Goal: Task Accomplishment & Management: Use online tool/utility

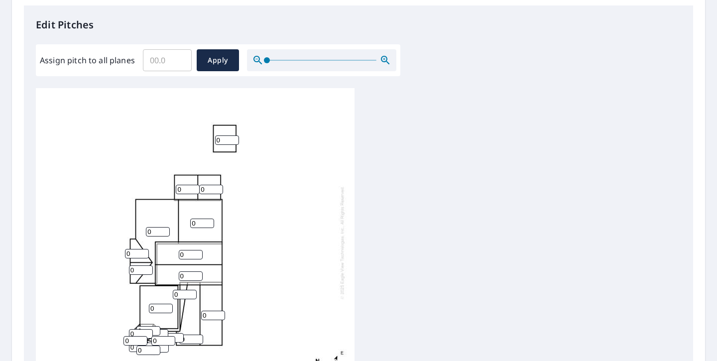
scroll to position [264, 0]
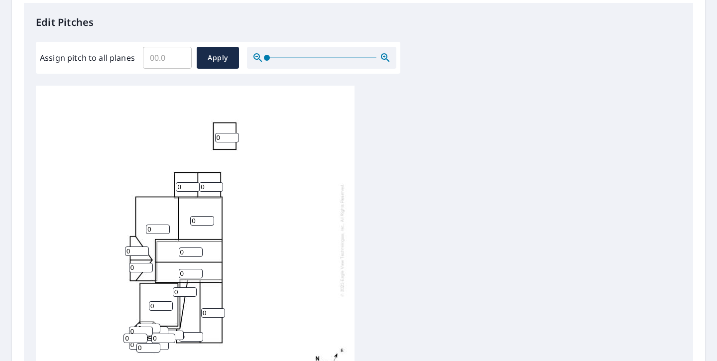
click at [228, 136] on input "0" at bounding box center [227, 137] width 24 height 9
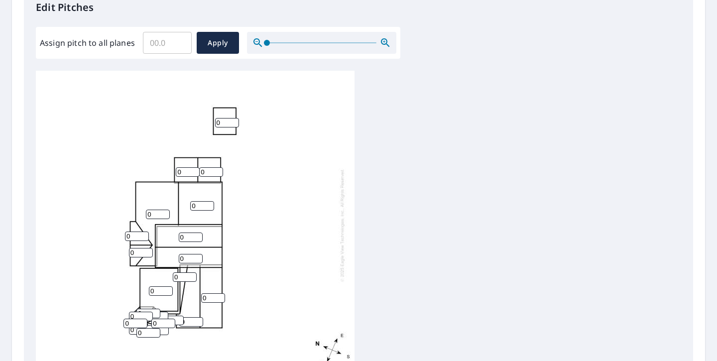
scroll to position [282, 0]
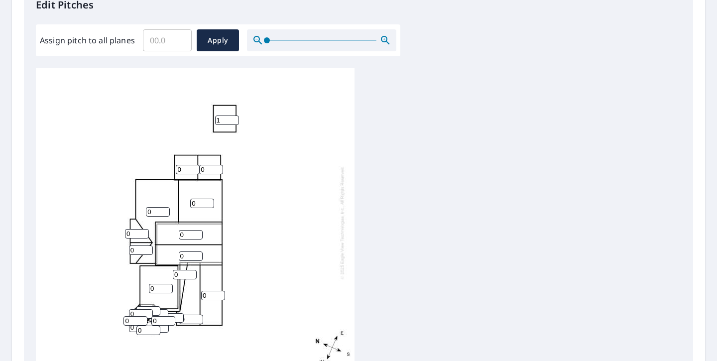
click at [235, 118] on input "1" at bounding box center [227, 120] width 24 height 9
click at [235, 118] on input "2" at bounding box center [227, 120] width 24 height 9
click at [235, 118] on input "3" at bounding box center [227, 120] width 24 height 9
type input "3"
type input "10"
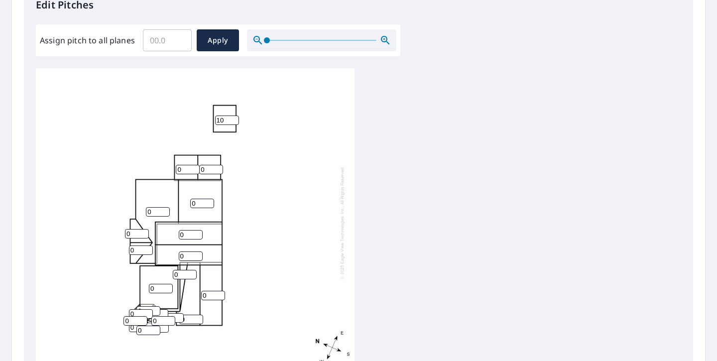
click at [243, 166] on div "0 0 0 0 0 0 0 10 0 0 0 0 0 0 0 0 0 0 0 0 0 0" at bounding box center [195, 222] width 319 height 313
click at [185, 168] on input "0" at bounding box center [188, 169] width 24 height 9
type input "10"
click at [207, 165] on input "0" at bounding box center [211, 169] width 24 height 9
type input "10"
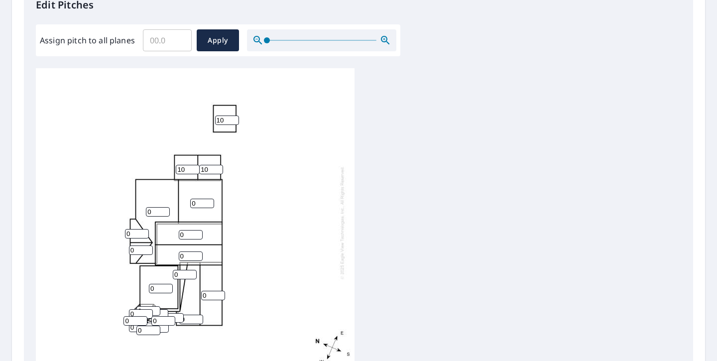
click at [156, 212] on input "0" at bounding box center [158, 211] width 24 height 9
type input "10"
click at [192, 202] on input "0" at bounding box center [202, 203] width 24 height 9
type input "10"
click at [129, 234] on input "0" at bounding box center [137, 233] width 24 height 9
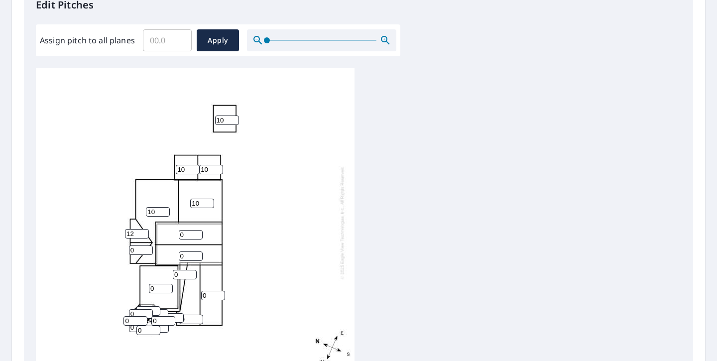
type input "12"
click at [138, 250] on input "0" at bounding box center [141, 250] width 24 height 9
type input "12"
click at [186, 234] on input "0" at bounding box center [191, 234] width 24 height 9
type input "10"
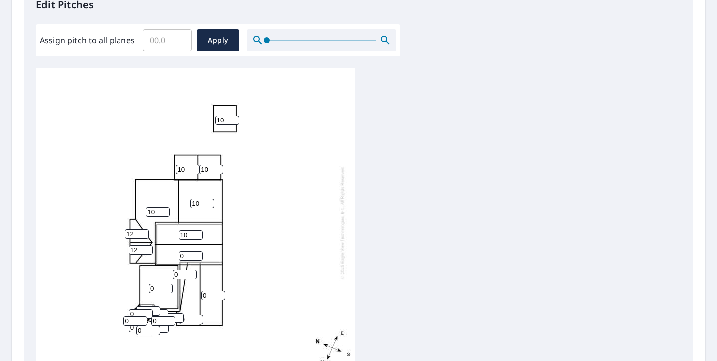
click at [185, 258] on input "0" at bounding box center [191, 256] width 24 height 9
type input "10"
click at [178, 277] on input "0" at bounding box center [185, 274] width 24 height 9
type input "12"
click at [155, 289] on input "0" at bounding box center [161, 288] width 24 height 9
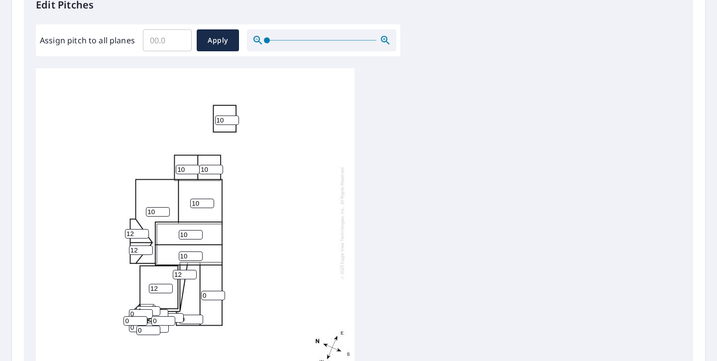
type input "12"
click at [212, 299] on input "0" at bounding box center [213, 295] width 24 height 9
type input "12"
click at [184, 318] on input "0" at bounding box center [191, 319] width 24 height 9
type input "10"
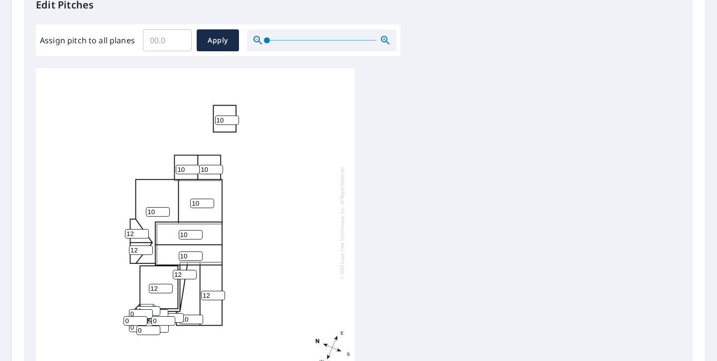
click at [193, 342] on div "10 10 12 10 12 10 10 10 10 10 12 12 12 0 0 0 0 0 0 0 0 0" at bounding box center [195, 222] width 319 height 313
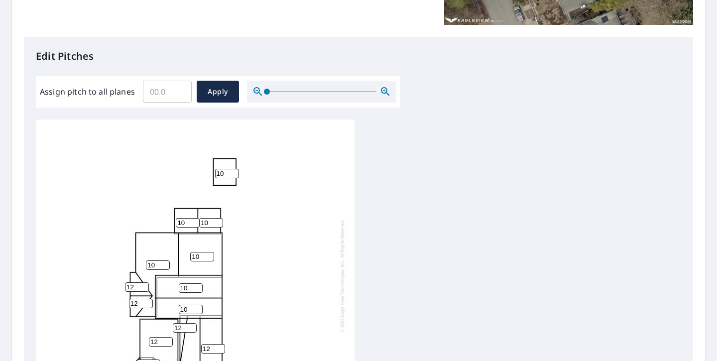
scroll to position [232, 0]
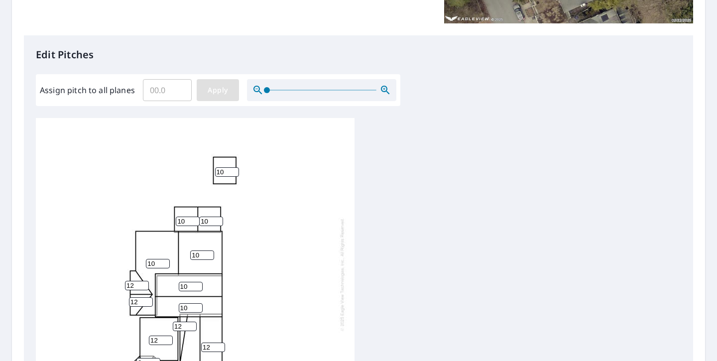
click at [202, 89] on button "Apply" at bounding box center [218, 90] width 42 height 22
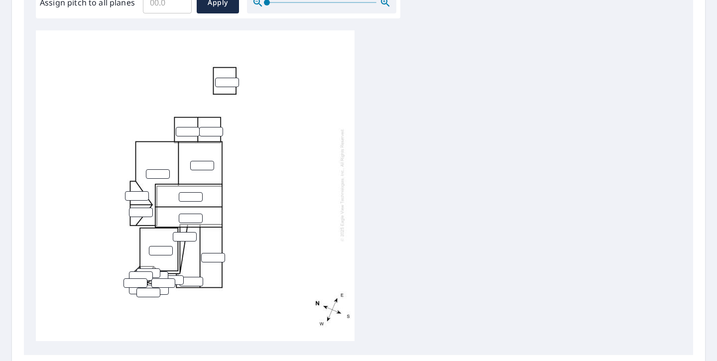
scroll to position [427, 0]
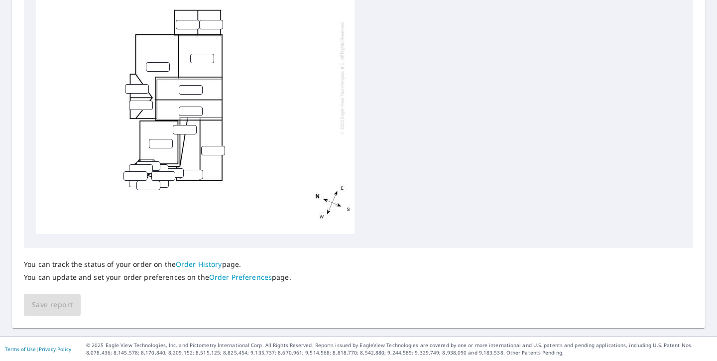
click at [63, 302] on div "You can track the status of your order on the Order History page. You can updat…" at bounding box center [358, 282] width 669 height 68
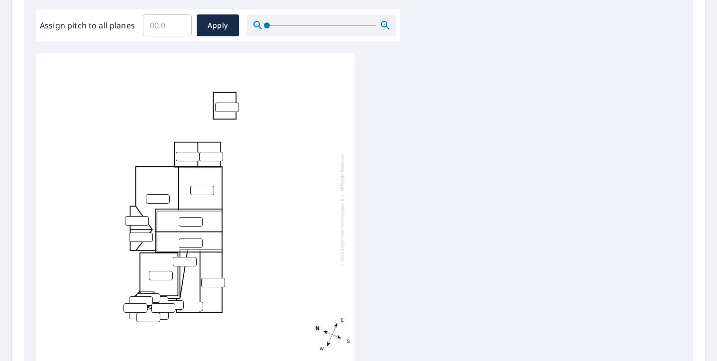
scroll to position [0, 0]
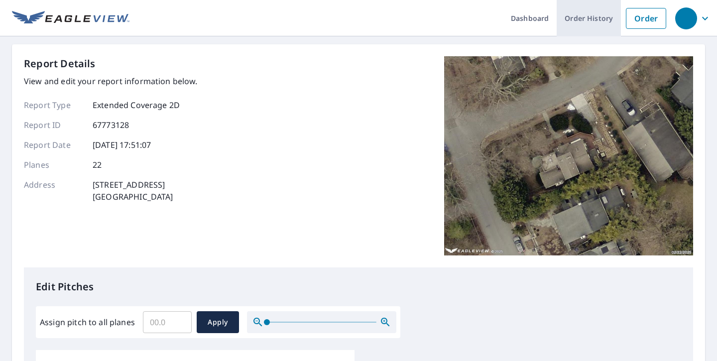
click at [584, 18] on link "Order History" at bounding box center [589, 18] width 64 height 36
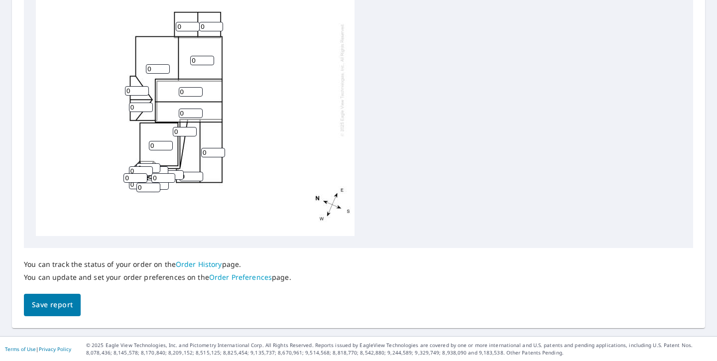
scroll to position [0, 0]
click at [179, 27] on input "0" at bounding box center [188, 25] width 24 height 9
type input "10"
click at [203, 25] on input "0" at bounding box center [211, 25] width 24 height 9
click at [202, 25] on input "0" at bounding box center [211, 25] width 24 height 9
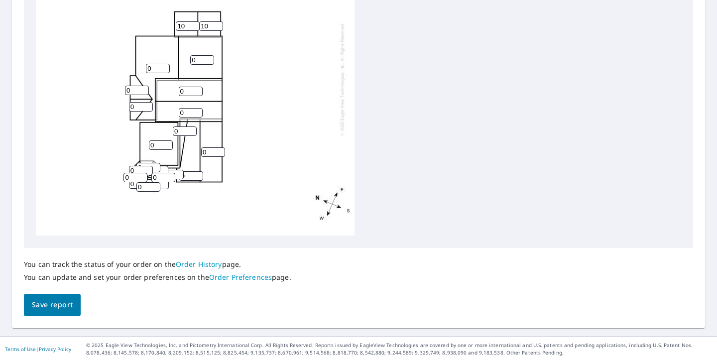
type input "10"
click at [191, 59] on input "0" at bounding box center [202, 59] width 24 height 9
type input "10"
click at [148, 69] on input "0" at bounding box center [158, 68] width 24 height 9
type input "10"
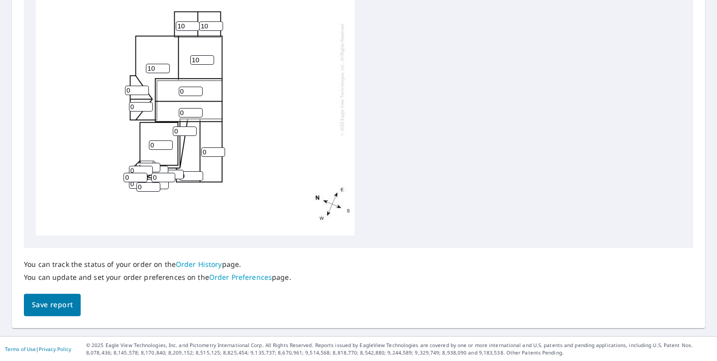
click at [129, 90] on input "0" at bounding box center [137, 90] width 24 height 9
type input "12"
click at [138, 109] on input "0" at bounding box center [141, 106] width 24 height 9
type input "12"
click at [187, 91] on input "0" at bounding box center [191, 91] width 24 height 9
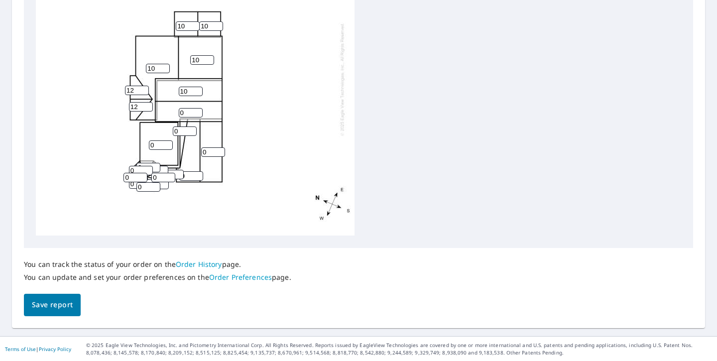
type input "10"
click at [180, 112] on input "0" at bounding box center [191, 112] width 24 height 9
type input "10"
click at [174, 131] on input "0" at bounding box center [185, 131] width 24 height 9
type input "12"
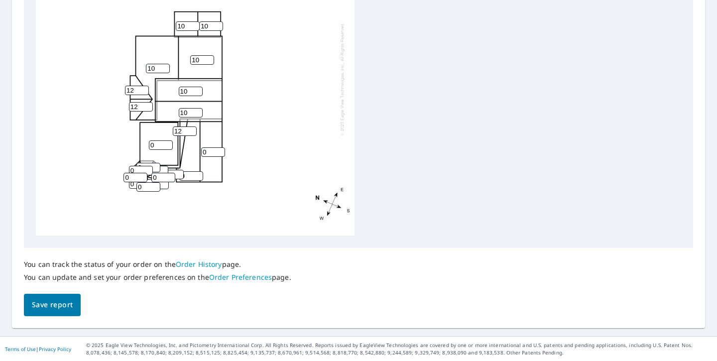
click at [150, 145] on input "0" at bounding box center [161, 144] width 24 height 9
type input "10"
click at [202, 152] on input "0" at bounding box center [213, 151] width 24 height 9
type input "10"
click at [191, 175] on input "0" at bounding box center [191, 175] width 24 height 9
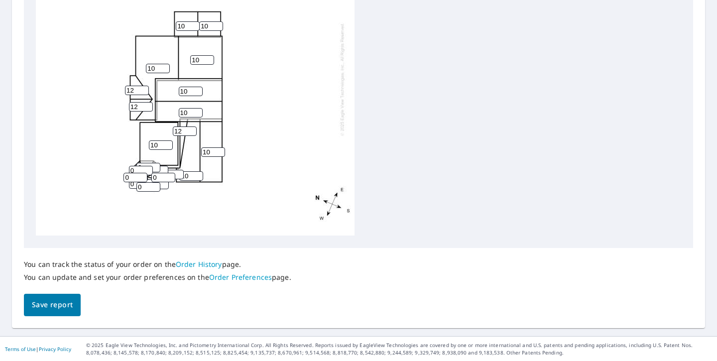
type input "10"
click at [63, 297] on button "Save report" at bounding box center [52, 305] width 57 height 22
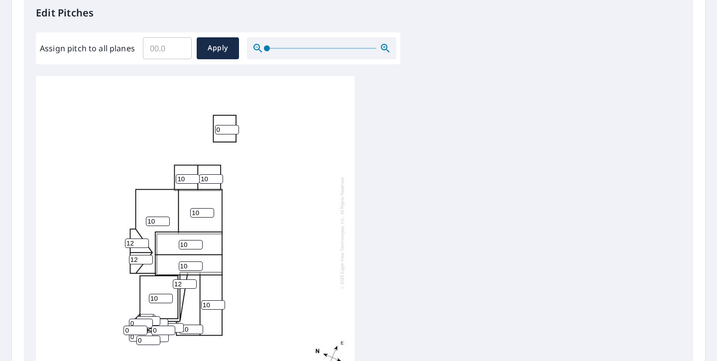
scroll to position [0, 0]
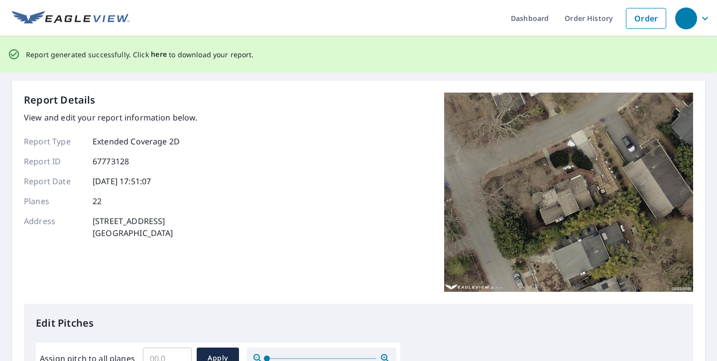
click at [156, 55] on span "here" at bounding box center [159, 54] width 16 height 12
